Goal: Find specific page/section: Find specific page/section

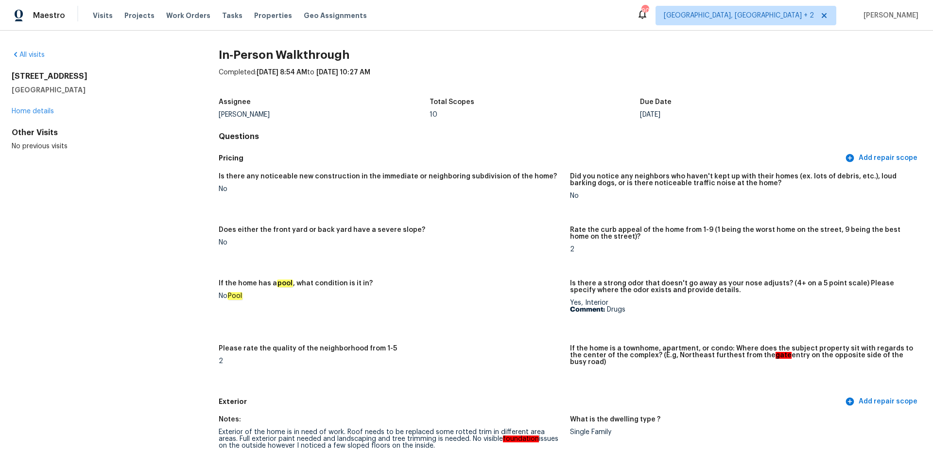
scroll to position [2031, 0]
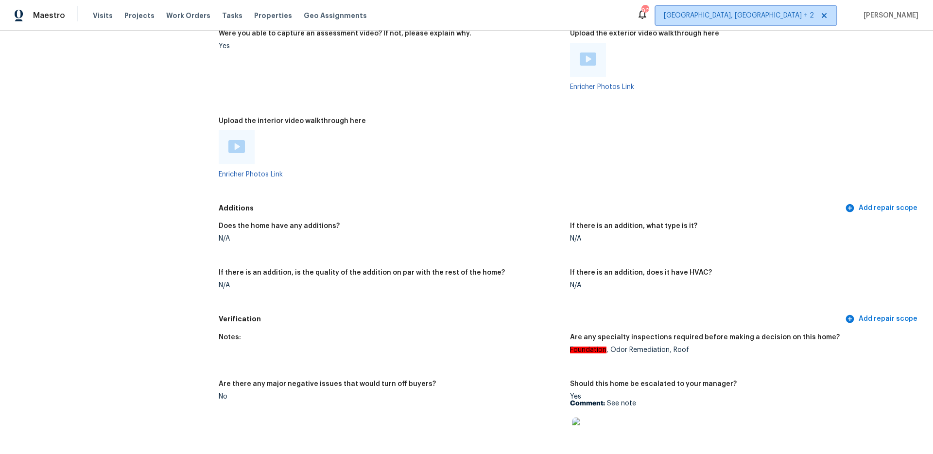
click at [794, 18] on span "[GEOGRAPHIC_DATA], [GEOGRAPHIC_DATA] + 2" at bounding box center [739, 16] width 150 height 10
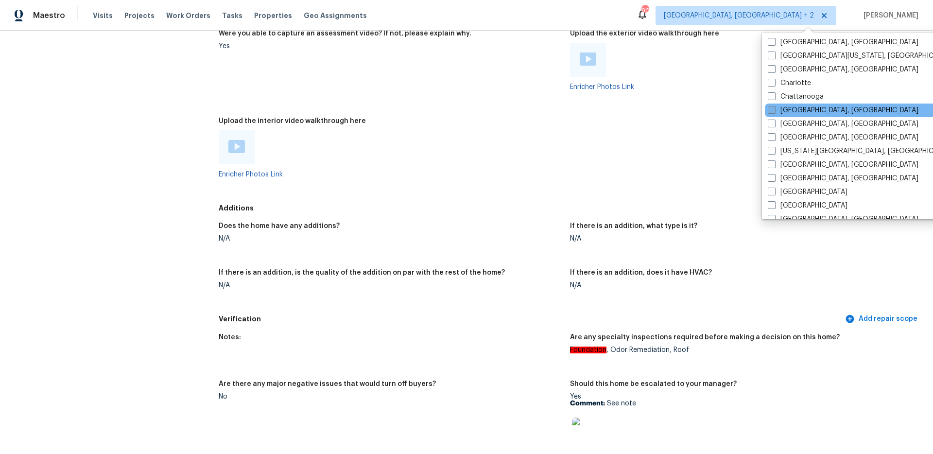
scroll to position [119, 0]
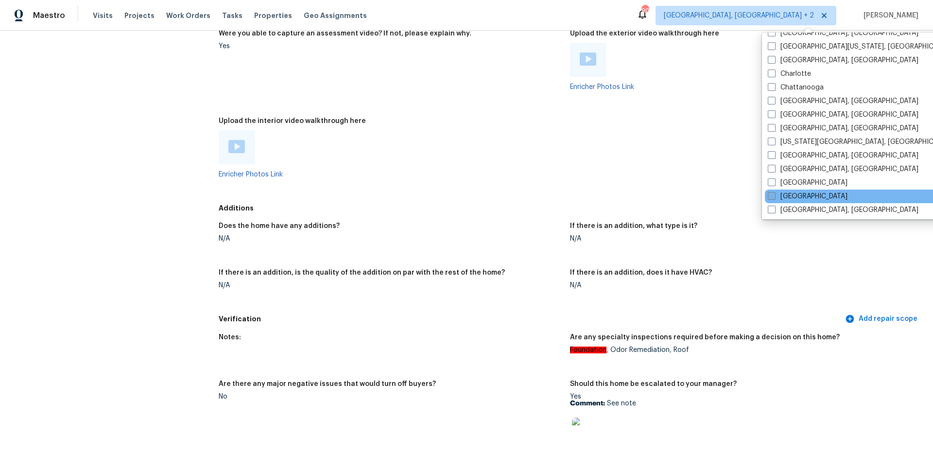
click at [775, 193] on span at bounding box center [772, 196] width 8 height 8
click at [774, 193] on input "[GEOGRAPHIC_DATA]" at bounding box center [771, 195] width 6 height 6
checkbox input "true"
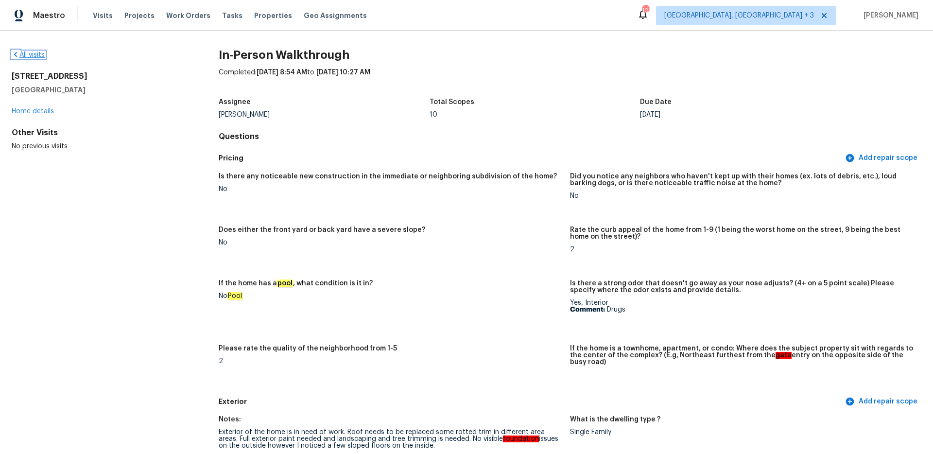
click at [29, 53] on link "All visits" at bounding box center [28, 55] width 33 height 7
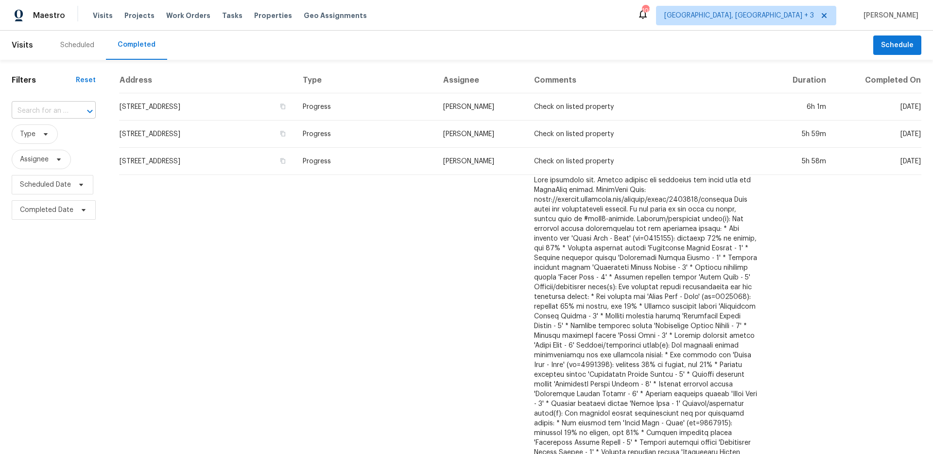
click at [49, 112] on input "text" at bounding box center [40, 111] width 57 height 15
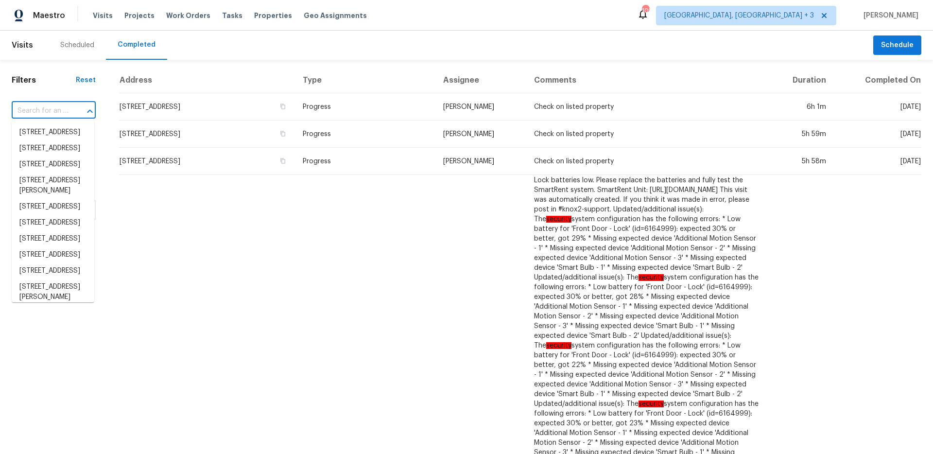
paste input "[STREET_ADDRESS]"
type input "[STREET_ADDRESS]"
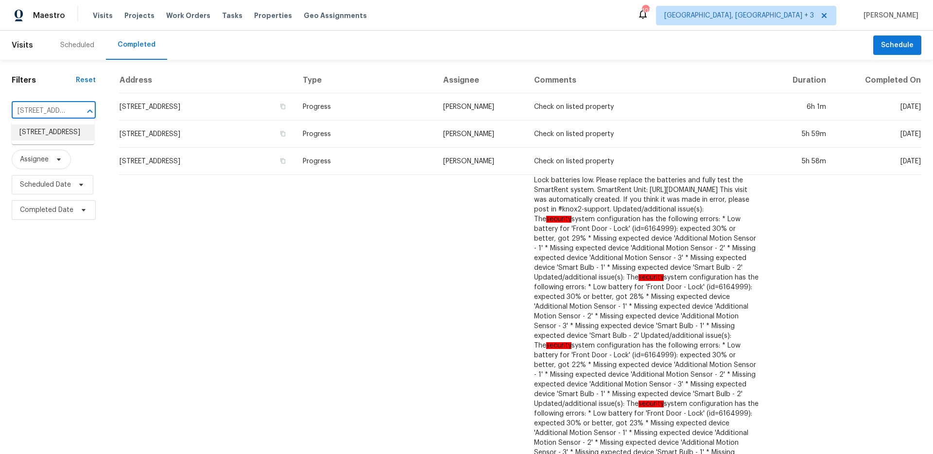
click at [49, 128] on li "[STREET_ADDRESS]" at bounding box center [53, 132] width 83 height 16
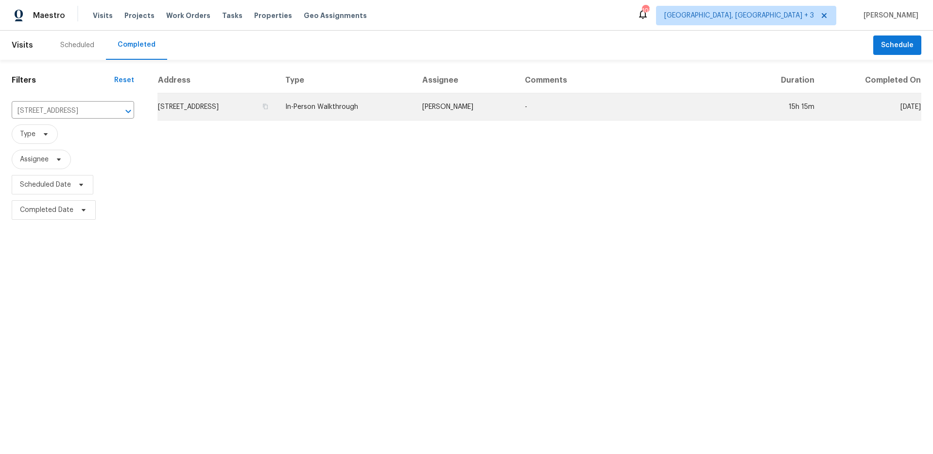
click at [239, 109] on td "[STREET_ADDRESS]" at bounding box center [218, 106] width 120 height 27
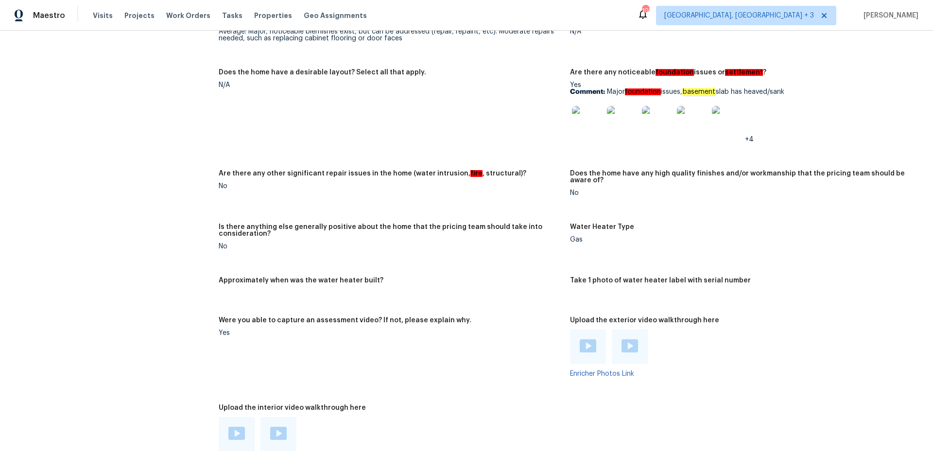
scroll to position [2000, 0]
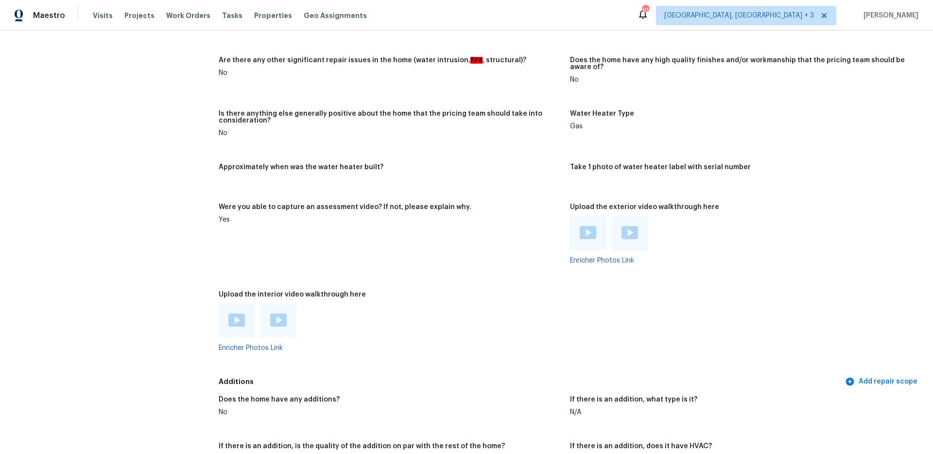
click at [271, 314] on img at bounding box center [278, 320] width 17 height 13
click at [242, 318] on img at bounding box center [236, 320] width 17 height 13
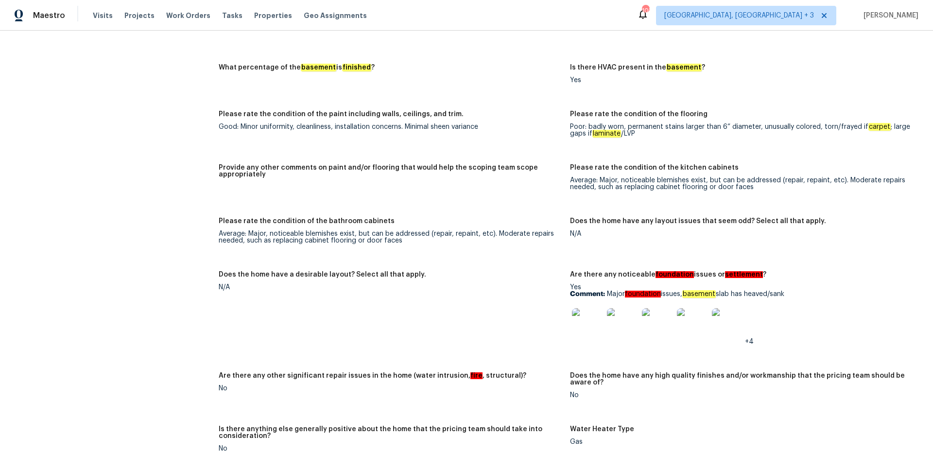
scroll to position [1344, 0]
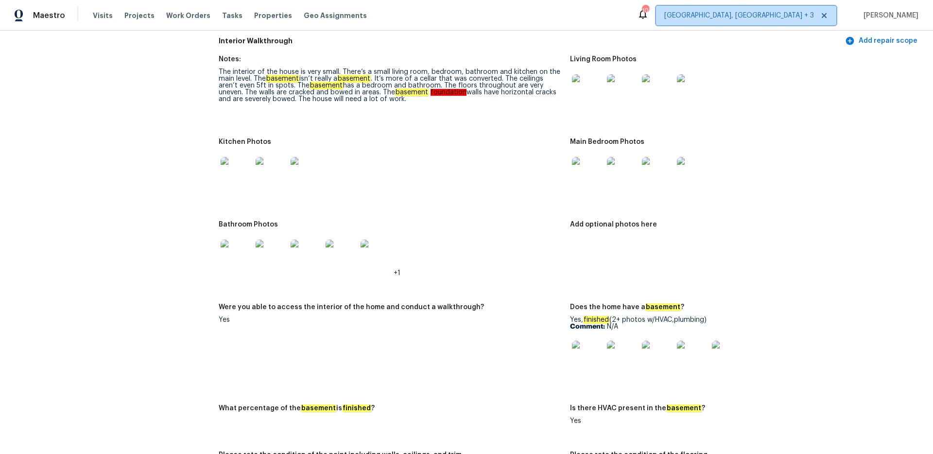
click at [802, 15] on span "[GEOGRAPHIC_DATA], [GEOGRAPHIC_DATA] + 3" at bounding box center [740, 16] width 150 height 10
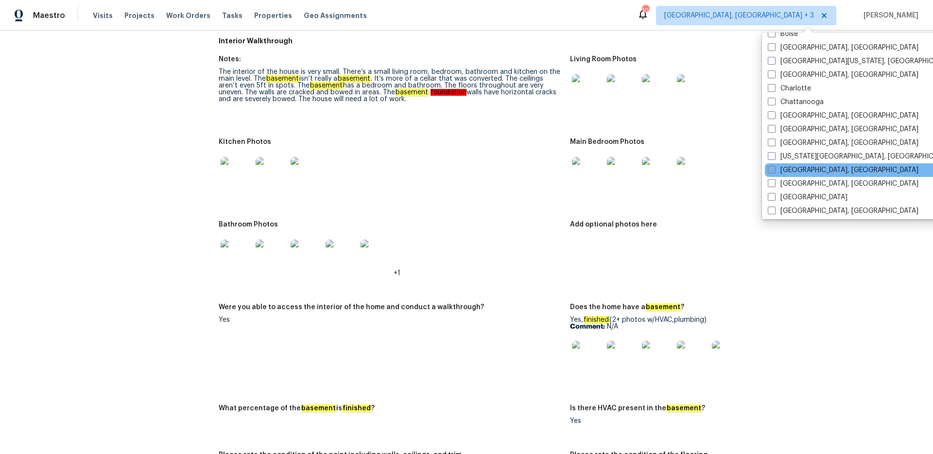
scroll to position [166, 0]
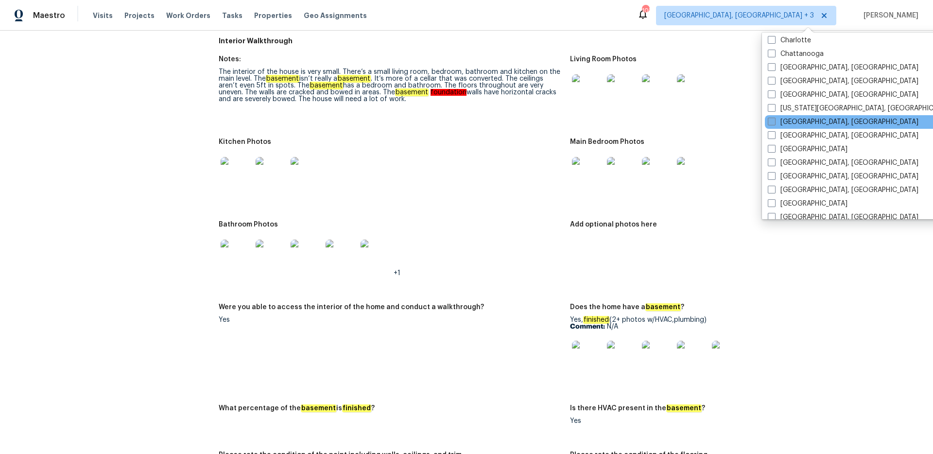
click at [775, 123] on span at bounding box center [772, 122] width 8 height 8
click at [774, 123] on input "[GEOGRAPHIC_DATA], [GEOGRAPHIC_DATA]" at bounding box center [771, 120] width 6 height 6
checkbox input "true"
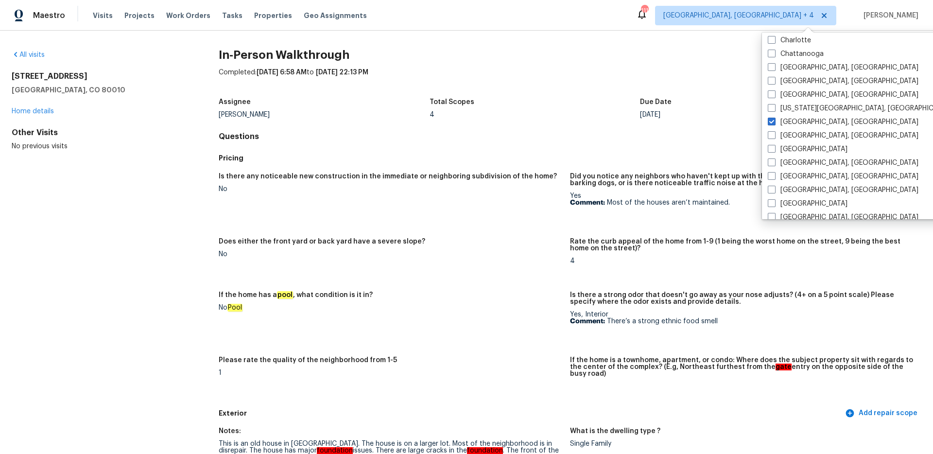
click at [40, 62] on div "All visits [STREET_ADDRESS] Home details Other Visits No previous visits" at bounding box center [100, 100] width 176 height 101
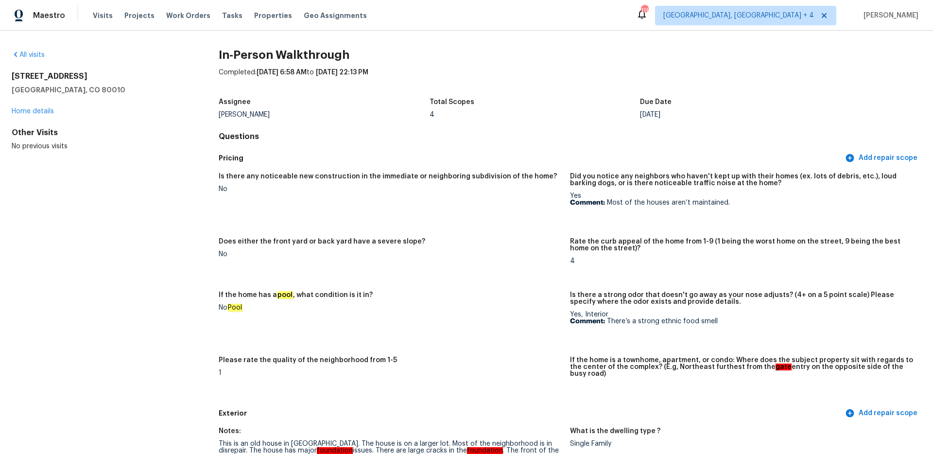
click at [38, 58] on div "All visits" at bounding box center [100, 55] width 176 height 10
click at [40, 54] on link "All visits" at bounding box center [28, 55] width 33 height 7
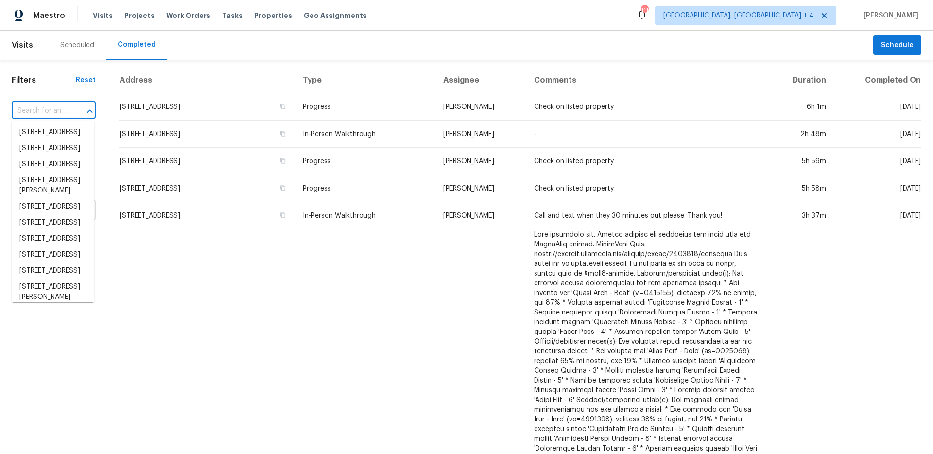
click at [58, 111] on input "text" at bounding box center [40, 111] width 57 height 15
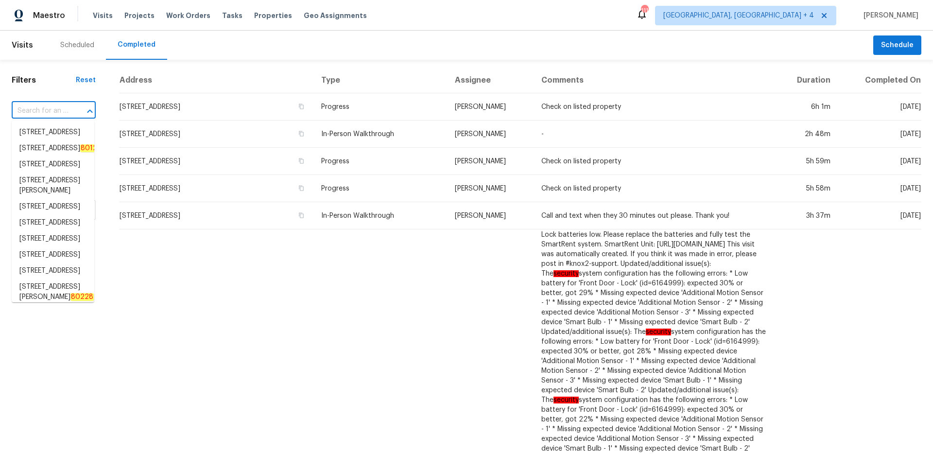
paste input "[STREET_ADDRESS]"
type input "[STREET_ADDRESS]"
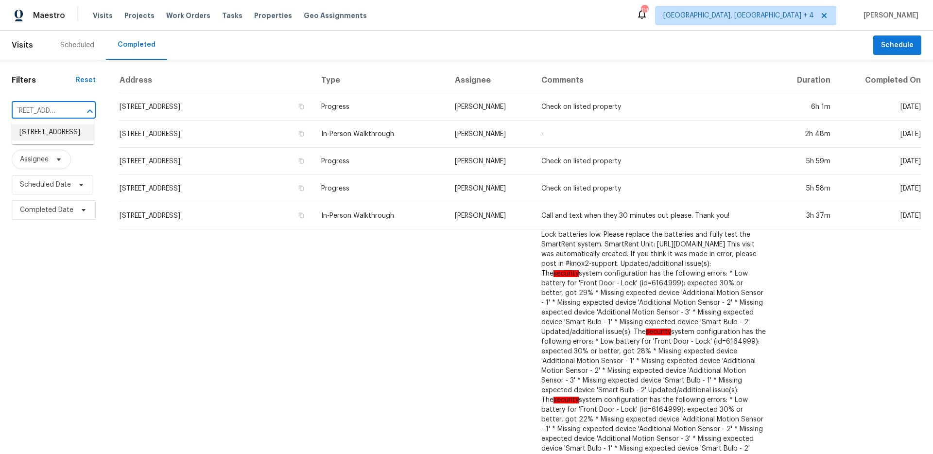
click at [60, 132] on li "[STREET_ADDRESS]" at bounding box center [53, 132] width 83 height 16
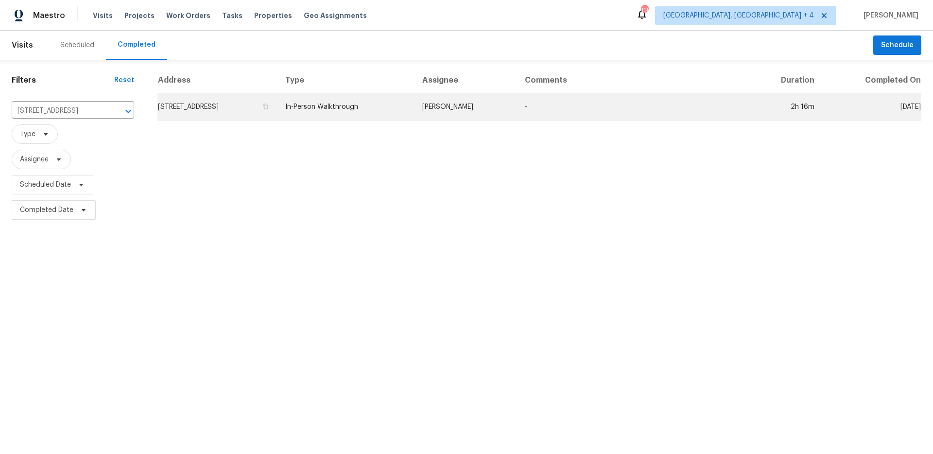
click at [197, 99] on td "[STREET_ADDRESS]" at bounding box center [218, 106] width 120 height 27
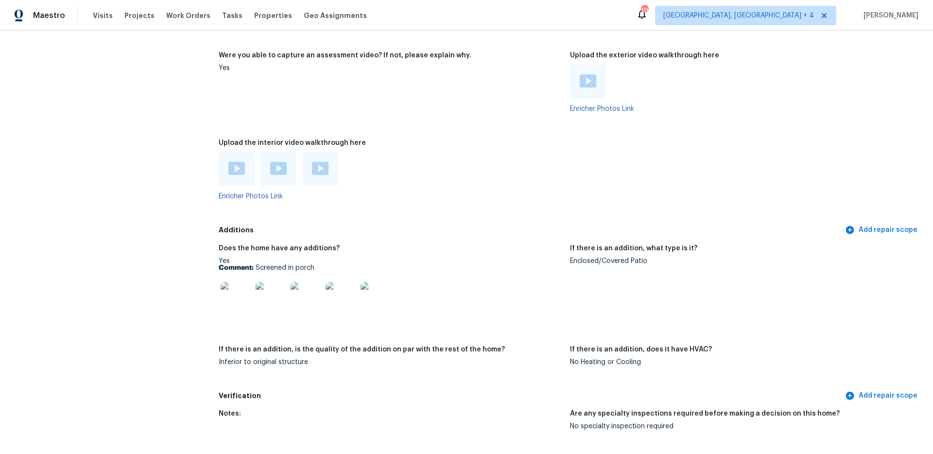
scroll to position [1896, 0]
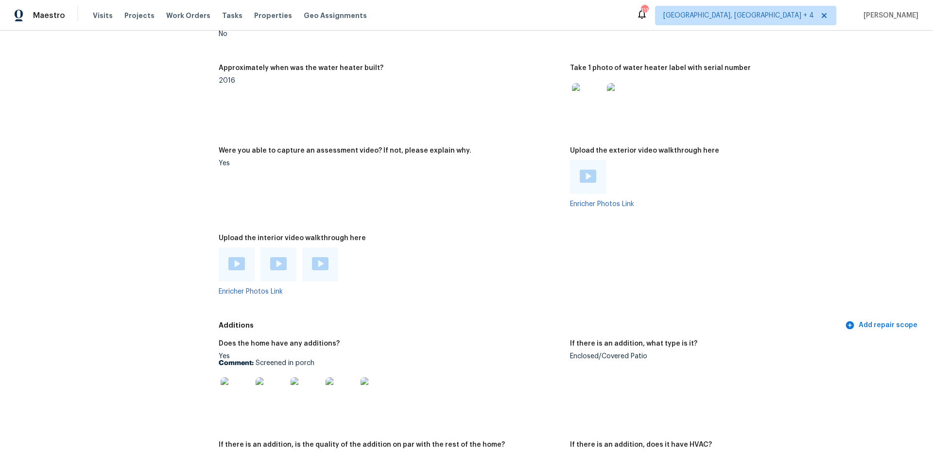
click at [328, 264] on div at bounding box center [320, 264] width 36 height 34
click at [235, 260] on img at bounding box center [236, 263] width 17 height 13
click at [281, 260] on img at bounding box center [278, 263] width 17 height 13
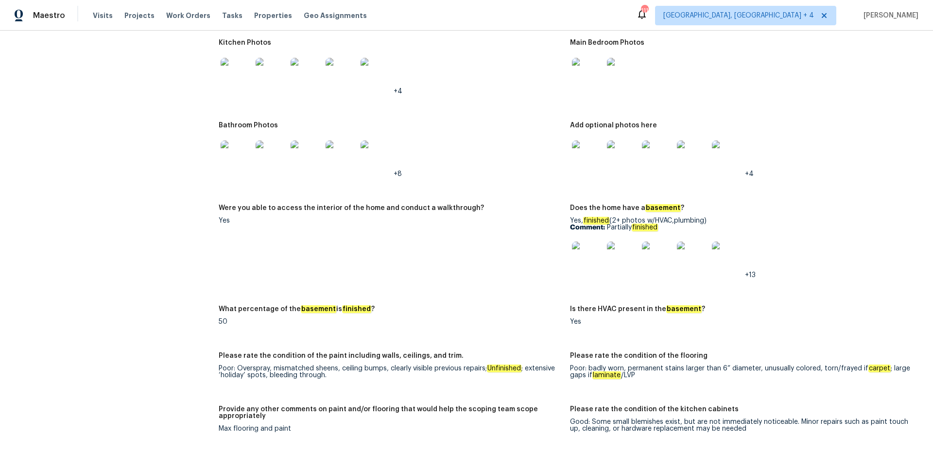
scroll to position [1090, 0]
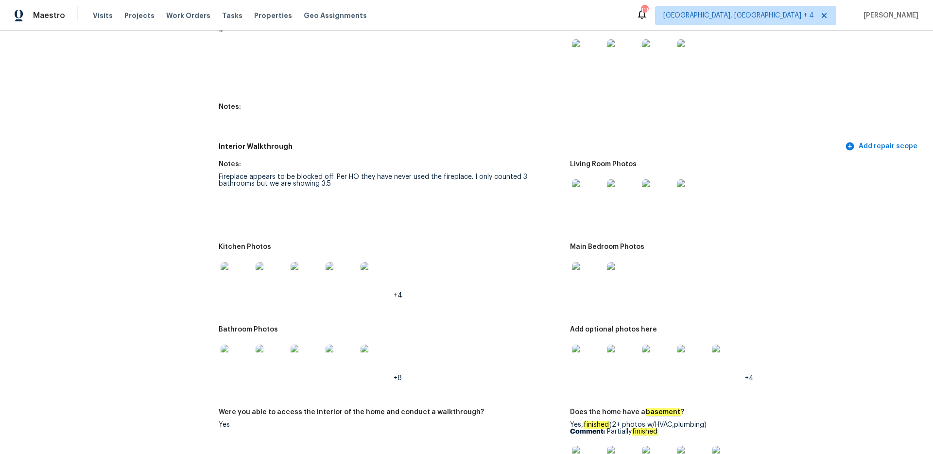
click at [243, 272] on img at bounding box center [236, 277] width 31 height 31
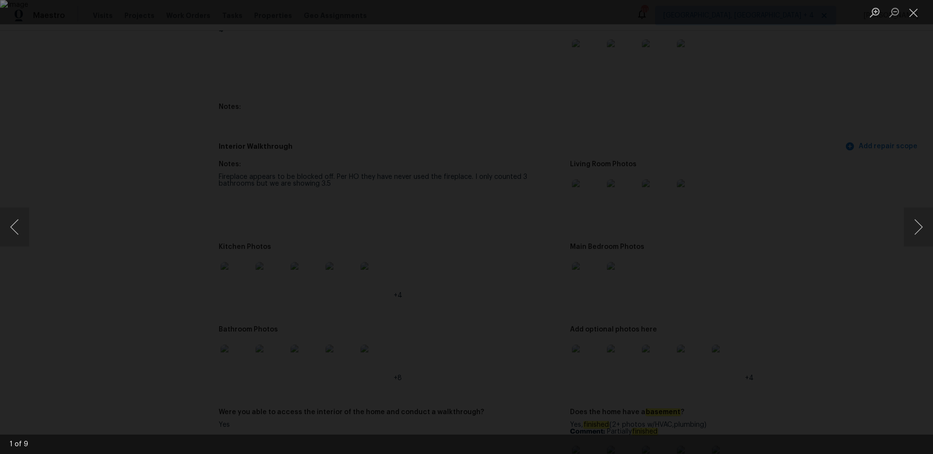
click at [766, 273] on div "Lightbox" at bounding box center [466, 227] width 933 height 454
